Goal: Transaction & Acquisition: Subscribe to service/newsletter

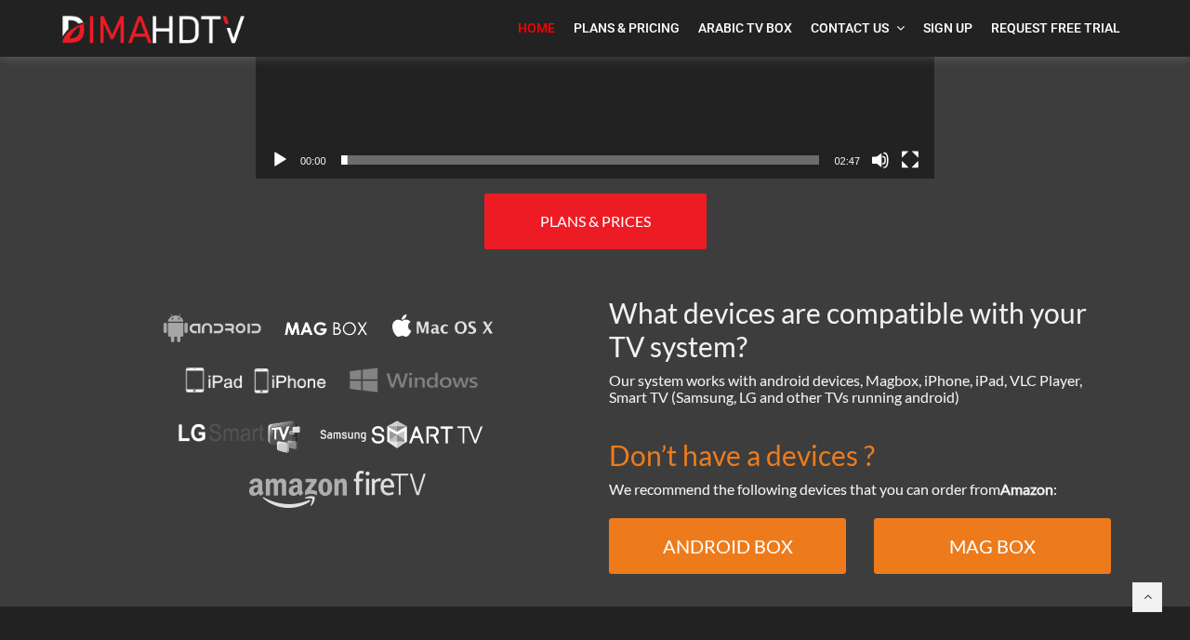
scroll to position [1155, 0]
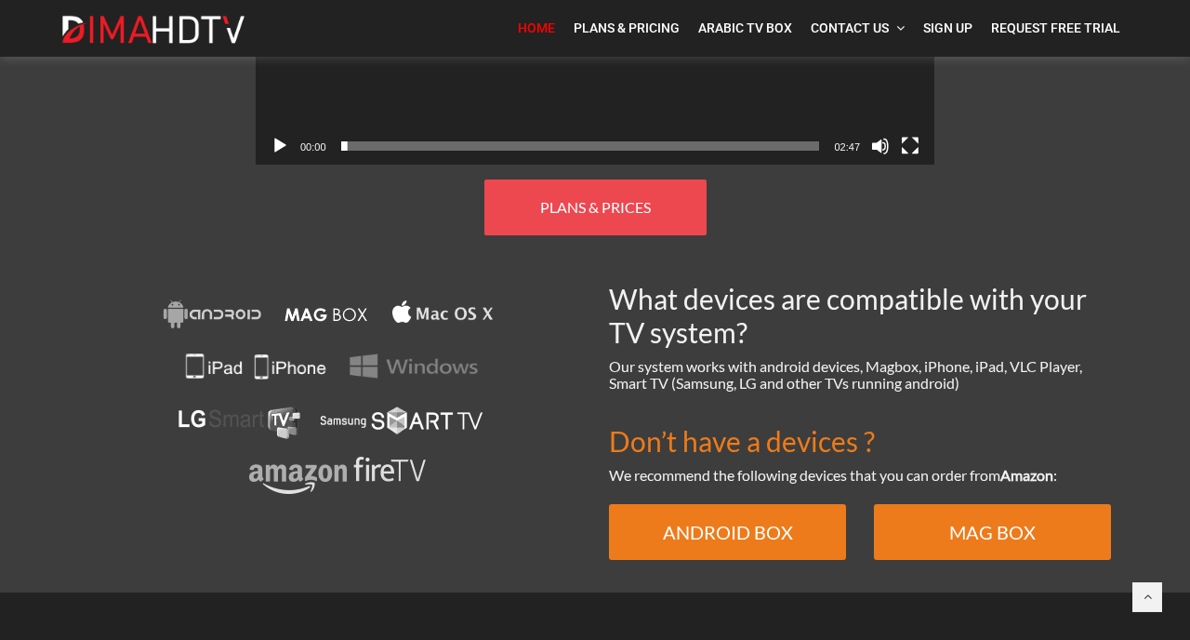
click at [534, 194] on link "PLANS & PRICES" at bounding box center [596, 208] width 222 height 56
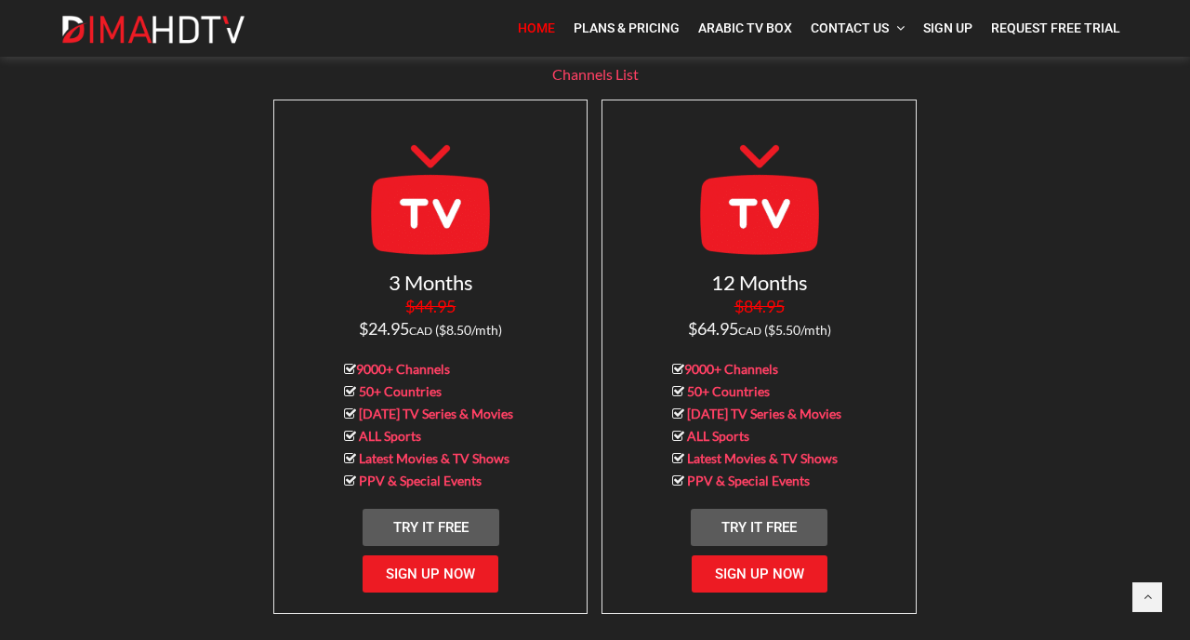
scroll to position [1819, 0]
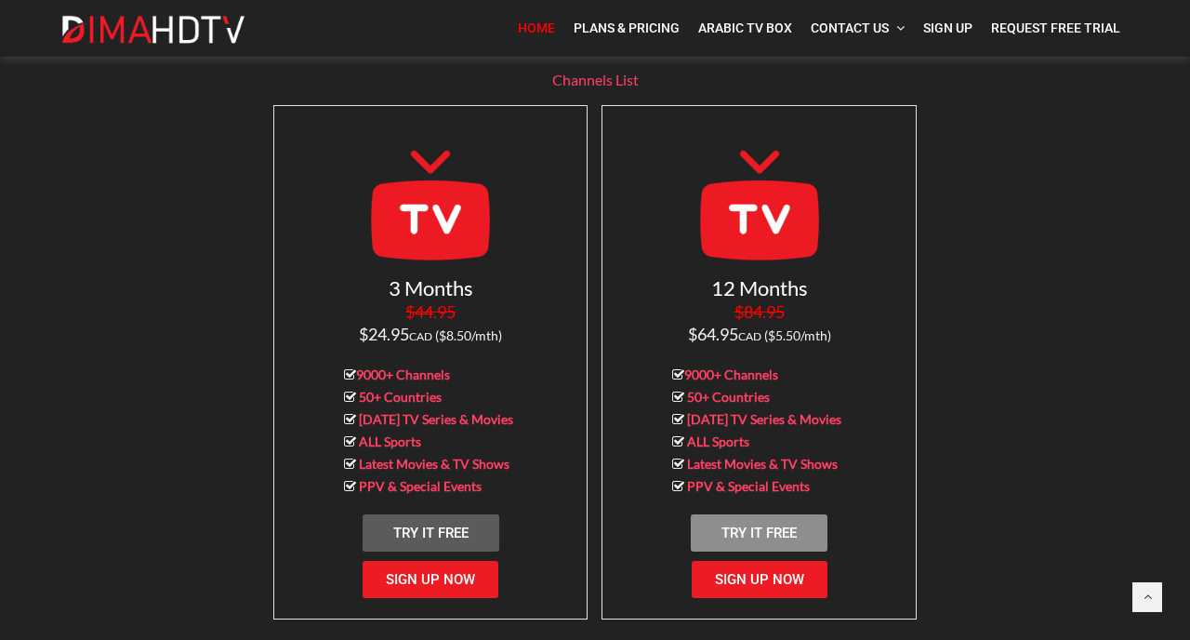
click at [732, 525] on span "Try It Free" at bounding box center [759, 533] width 75 height 17
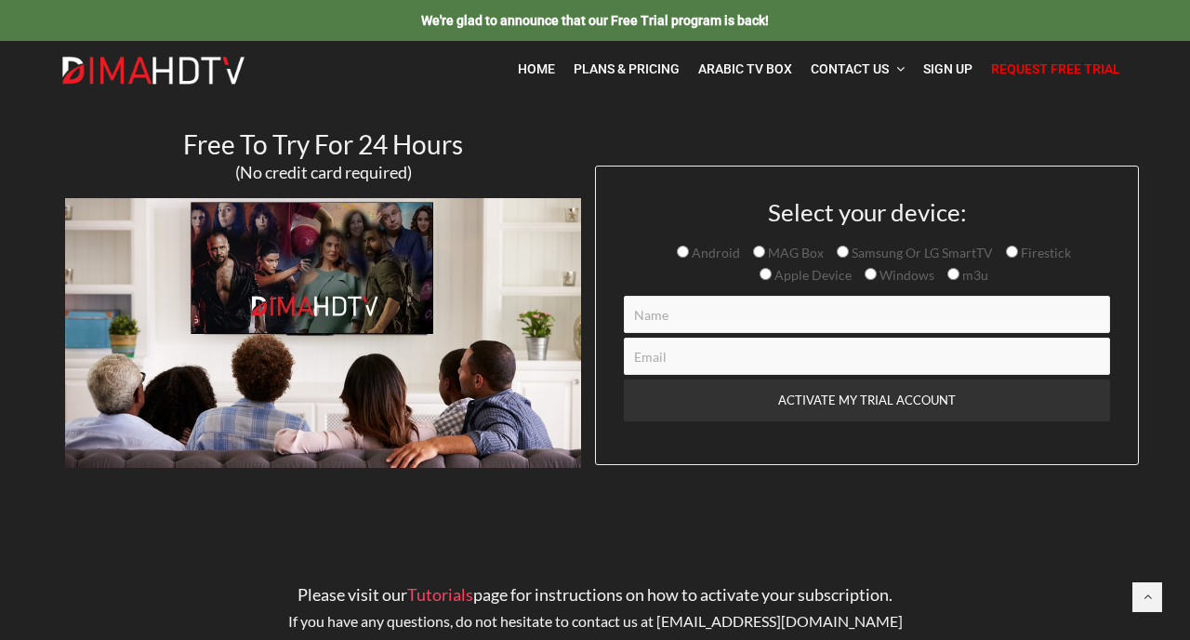
drag, startPoint x: 0, startPoint y: 0, endPoint x: 724, endPoint y: 544, distance: 905.3
click at [724, 544] on article "Free To Try For 24 Hours (No credit card required) Select your device: Android …" at bounding box center [595, 403] width 1190 height 611
